Goal: Task Accomplishment & Management: Manage account settings

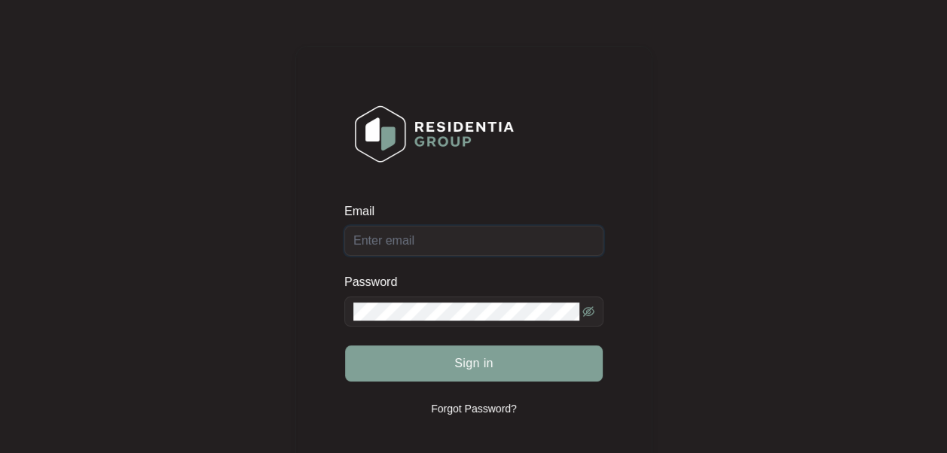
click at [380, 235] on input "Email" at bounding box center [473, 241] width 259 height 30
paste input "[EMAIL_ADDRESS][DOMAIN_NAME]"
type input "[EMAIL_ADDRESS][DOMAIN_NAME]"
click at [458, 360] on span "Sign in" at bounding box center [473, 364] width 39 height 18
